Goal: Information Seeking & Learning: Check status

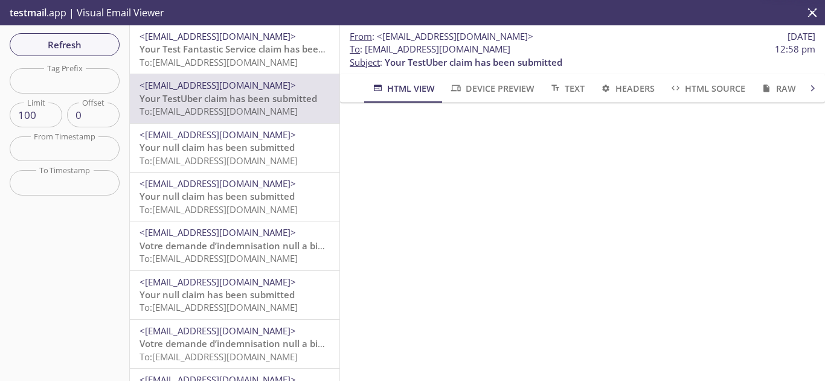
scroll to position [121, 0]
click at [203, 50] on span "Your Test Fantastic Service claim has been submitted" at bounding box center [255, 49] width 232 height 12
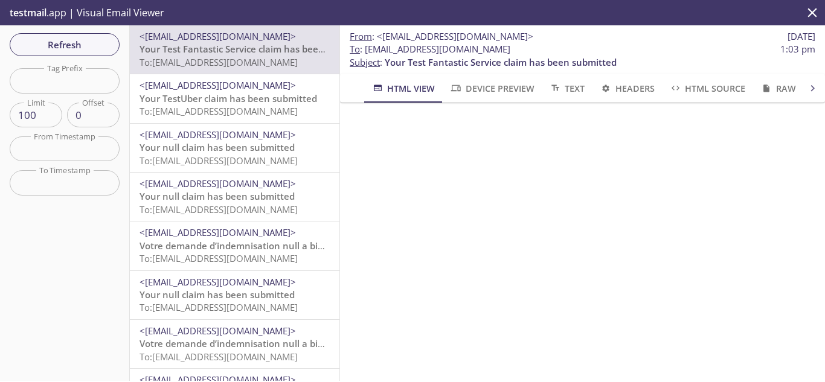
click at [224, 161] on span "To: [EMAIL_ADDRESS][DOMAIN_NAME]" at bounding box center [218, 161] width 158 height 12
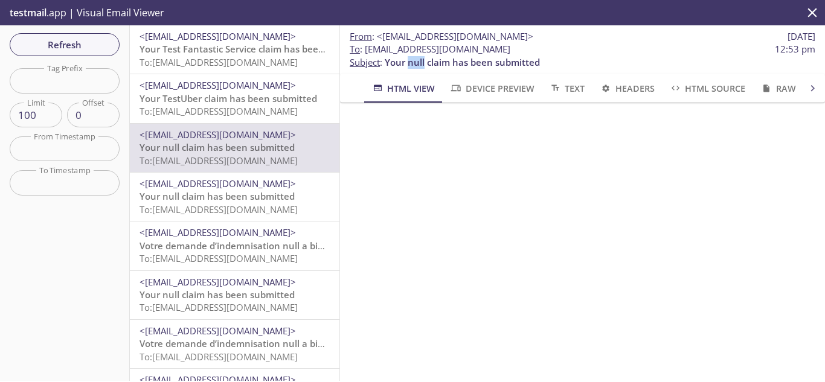
drag, startPoint x: 410, startPoint y: 61, endPoint x: 425, endPoint y: 61, distance: 15.1
click at [425, 61] on span "Your null claim has been submitted" at bounding box center [462, 62] width 155 height 12
click at [221, 198] on span "Your null claim has been submitted" at bounding box center [216, 196] width 155 height 12
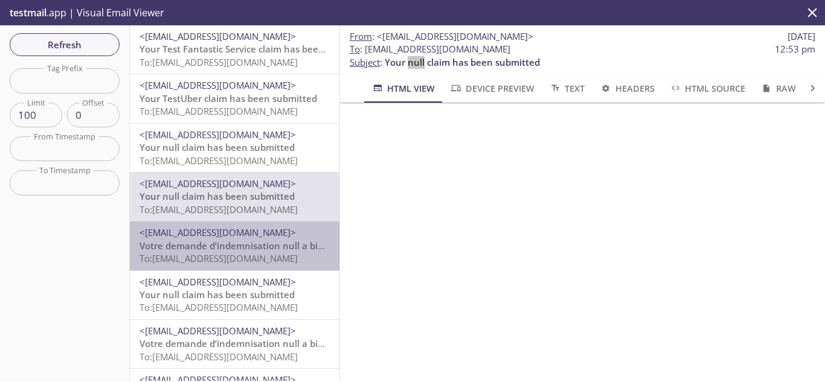
click at [234, 260] on span "To: [EMAIL_ADDRESS][DOMAIN_NAME]" at bounding box center [218, 258] width 158 height 12
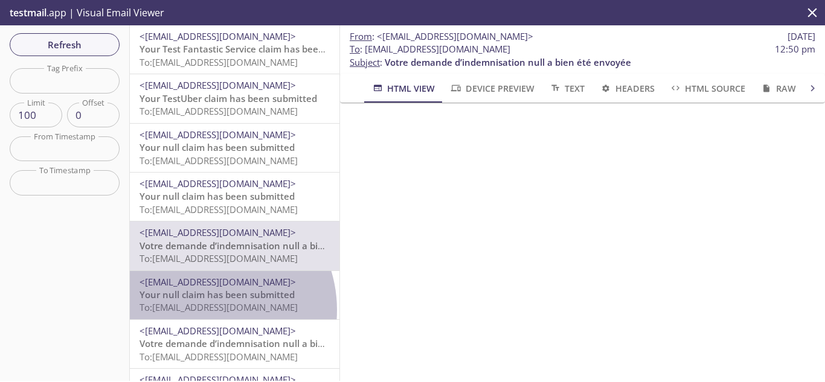
click at [203, 310] on span "To: [EMAIL_ADDRESS][DOMAIN_NAME]" at bounding box center [218, 307] width 158 height 12
